Goal: Task Accomplishment & Management: Use online tool/utility

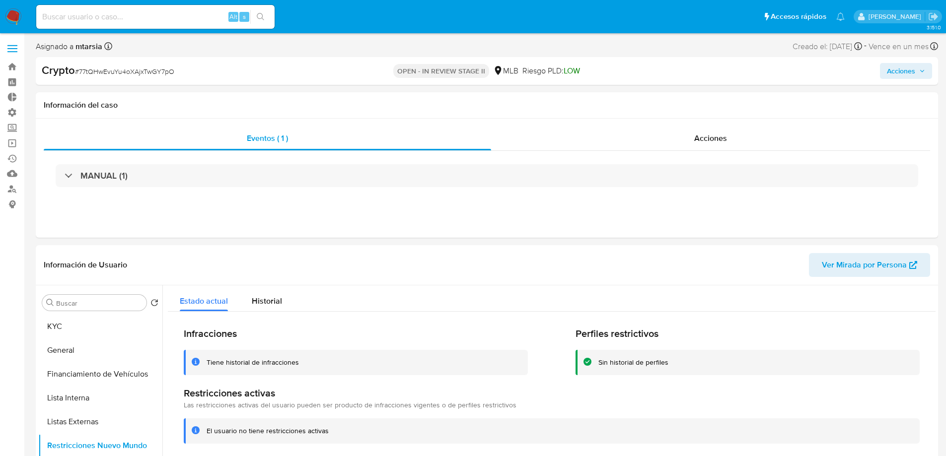
select select "10"
click at [5, 20] on img at bounding box center [13, 16] width 17 height 17
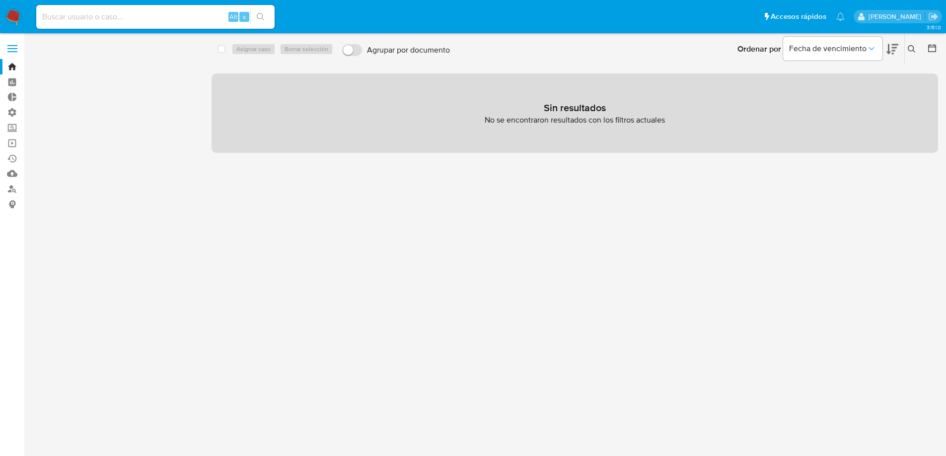
click at [70, 61] on span "Borrar filtros" at bounding box center [62, 68] width 39 height 14
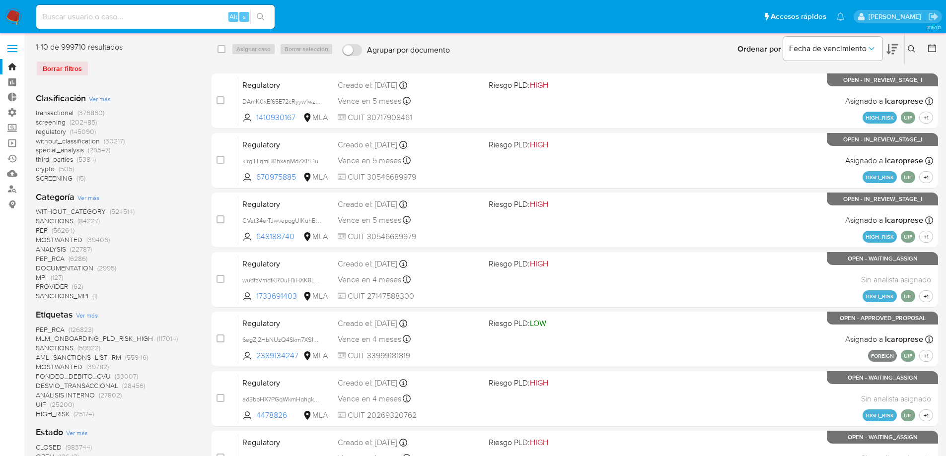
click at [48, 168] on span "crypto" at bounding box center [45, 169] width 19 height 10
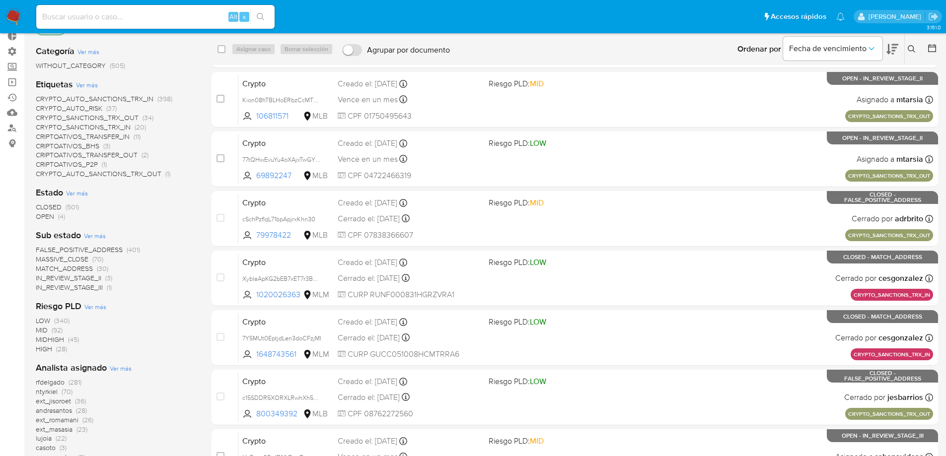
scroll to position [251, 0]
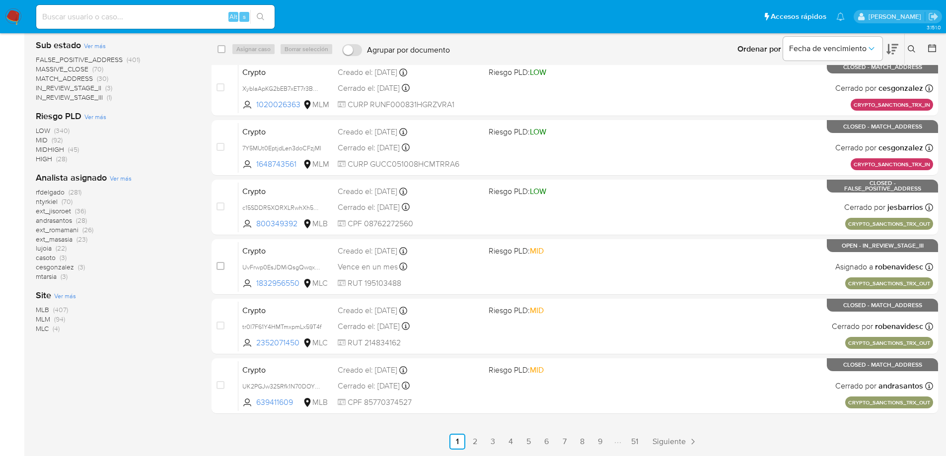
click at [43, 311] on span "MLB" at bounding box center [42, 310] width 13 height 10
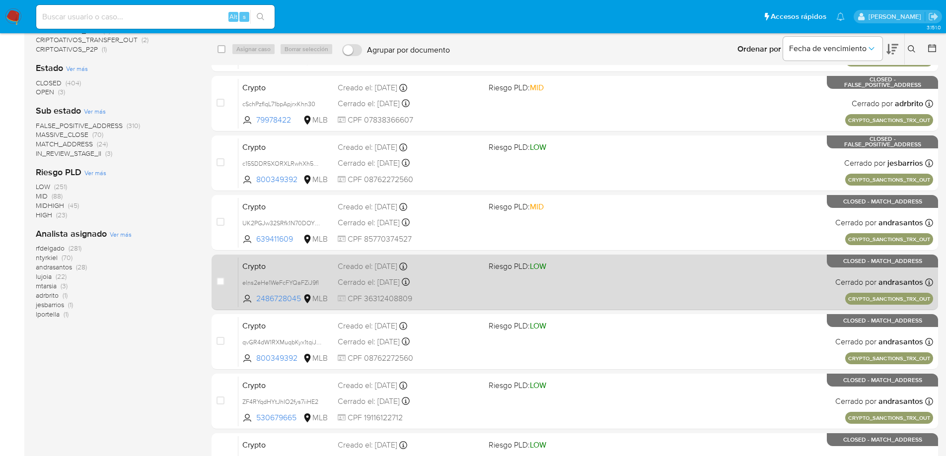
scroll to position [199, 0]
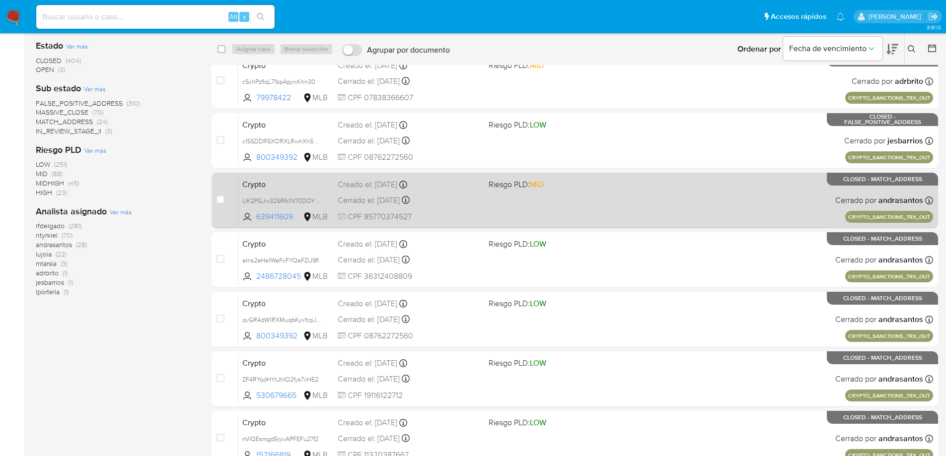
click at [686, 216] on div "Crypto UK2PGJw32SRfk1N70DOY31NP 639411609 MLB Riesgo PLD: MID Creado el: 30/06/…" at bounding box center [585, 200] width 695 height 50
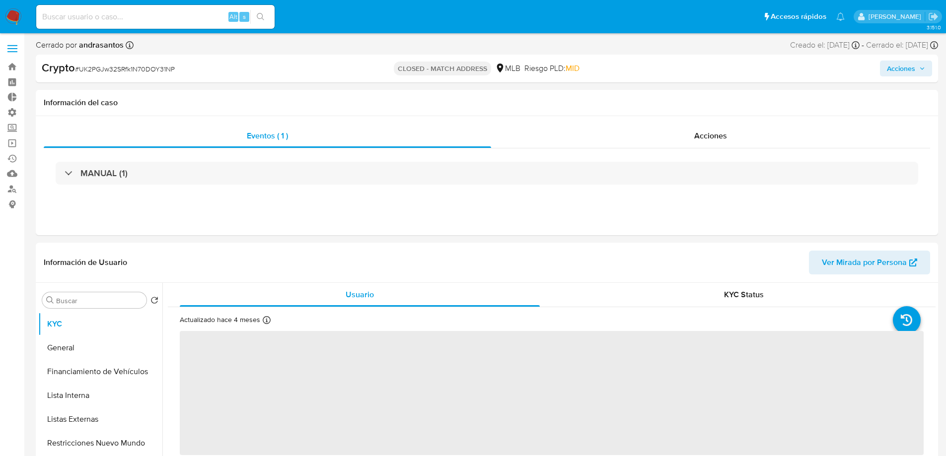
click at [98, 45] on b "andrasantos" at bounding box center [100, 44] width 47 height 11
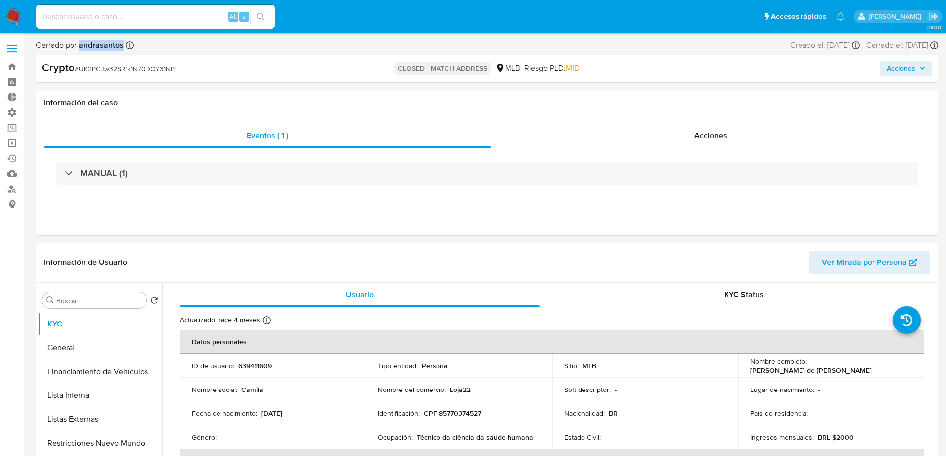
click at [98, 45] on b "andrasantos" at bounding box center [100, 44] width 47 height 11
select select "10"
copy b "andrasantos"
